Goal: Navigation & Orientation: Find specific page/section

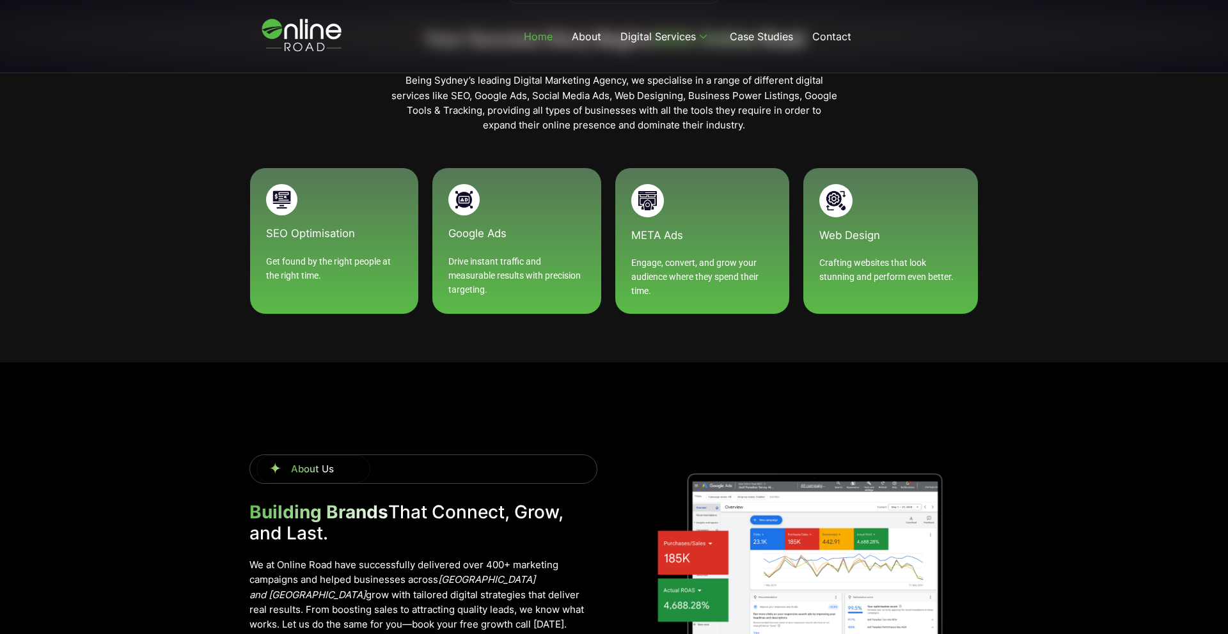
scroll to position [772, 0]
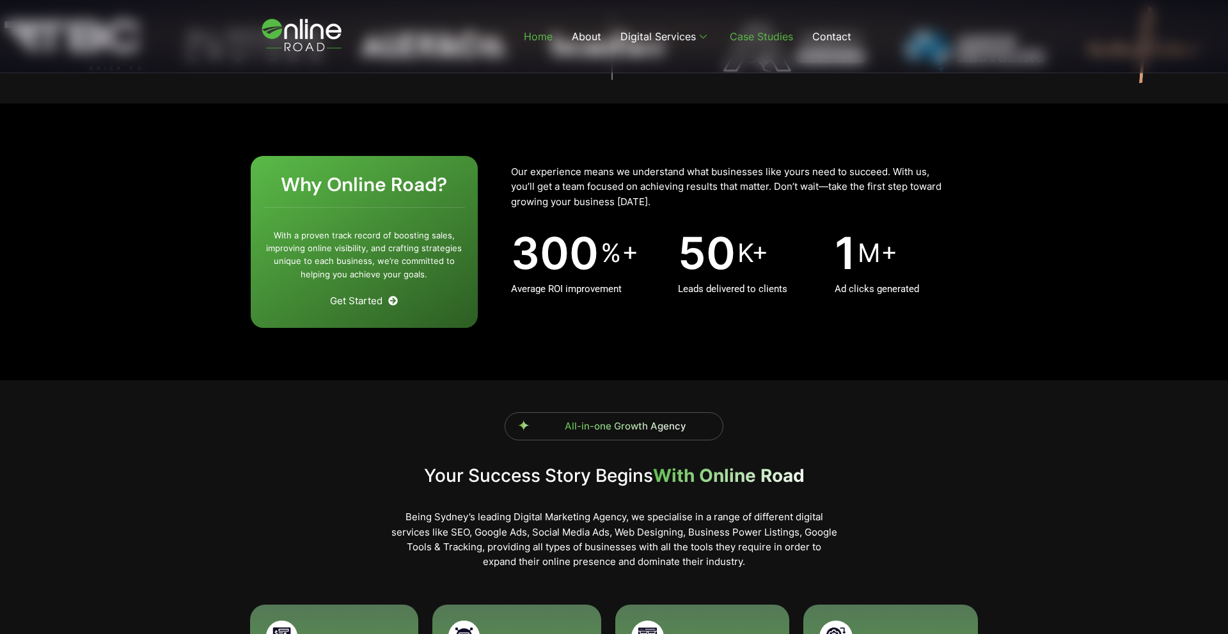
click at [758, 36] on link "Case Studies" at bounding box center [761, 36] width 83 height 51
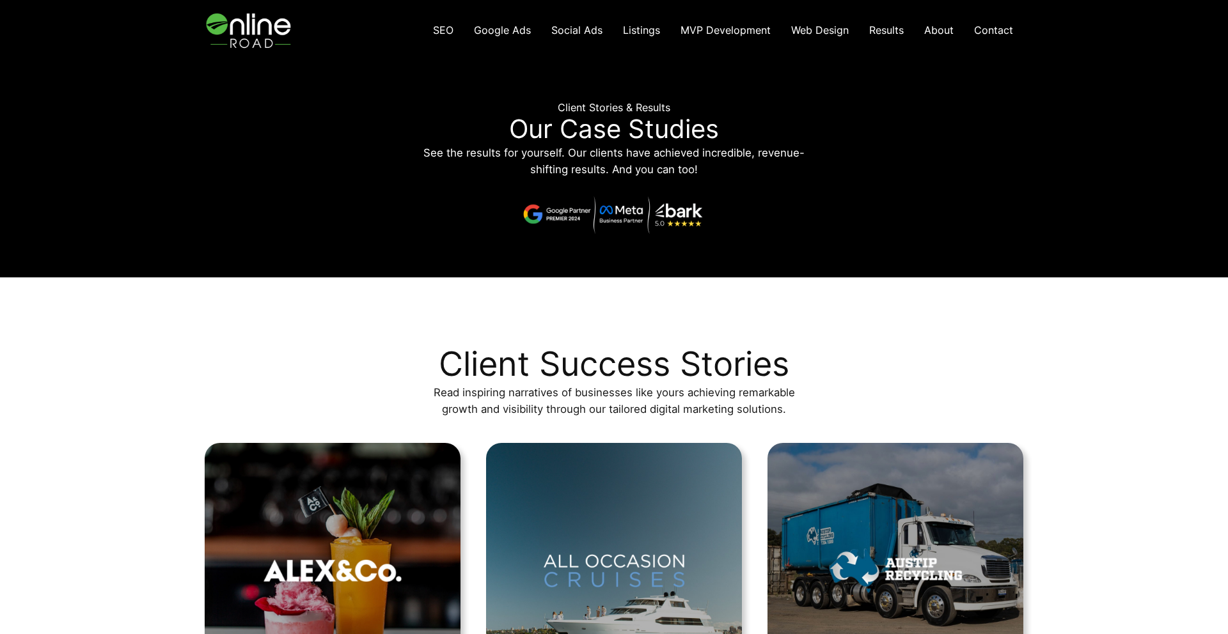
click at [252, 38] on img at bounding box center [250, 30] width 91 height 61
